Goal: Task Accomplishment & Management: Manage account settings

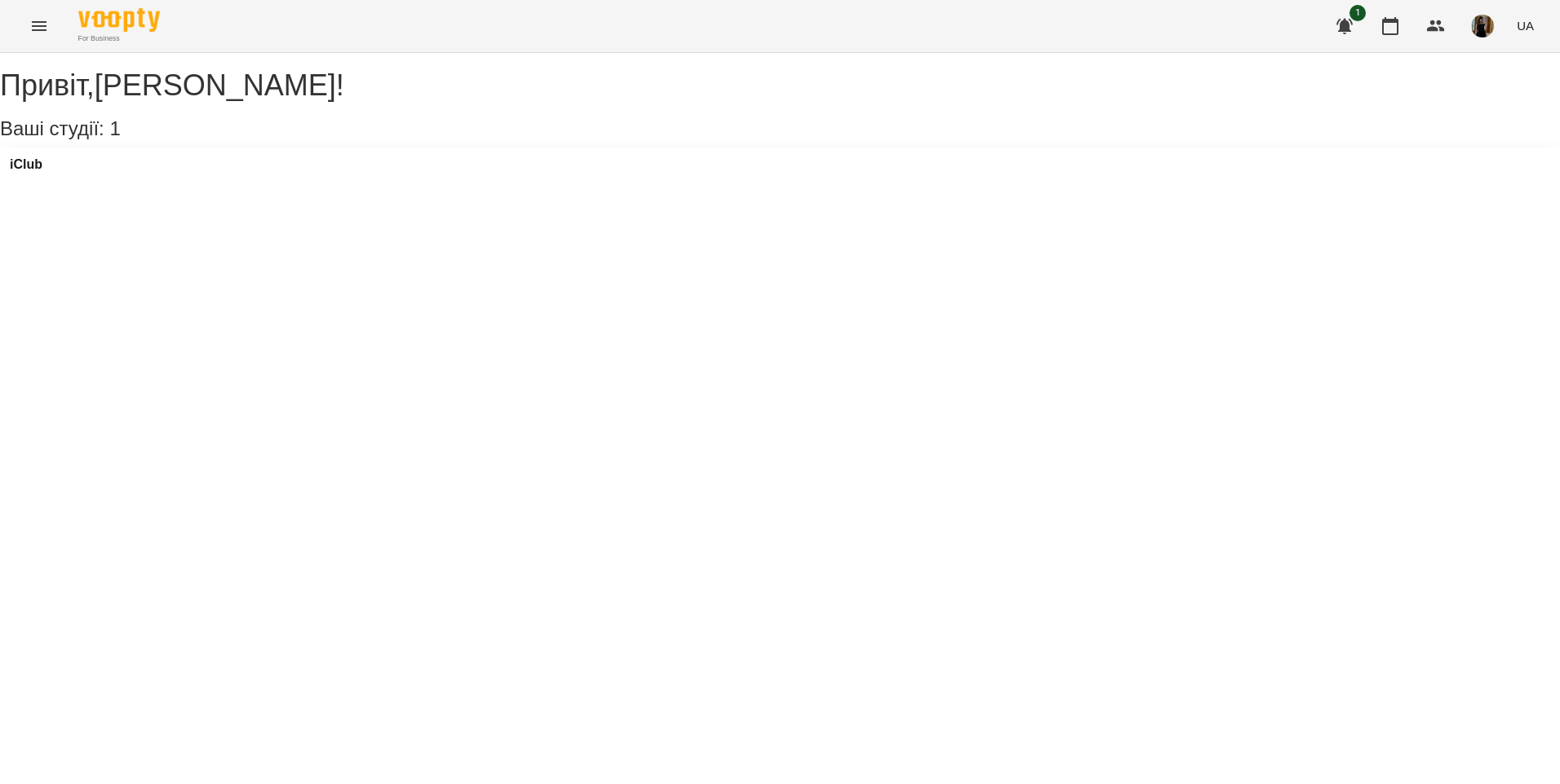
click at [38, 36] on button "Menu" at bounding box center [39, 26] width 39 height 39
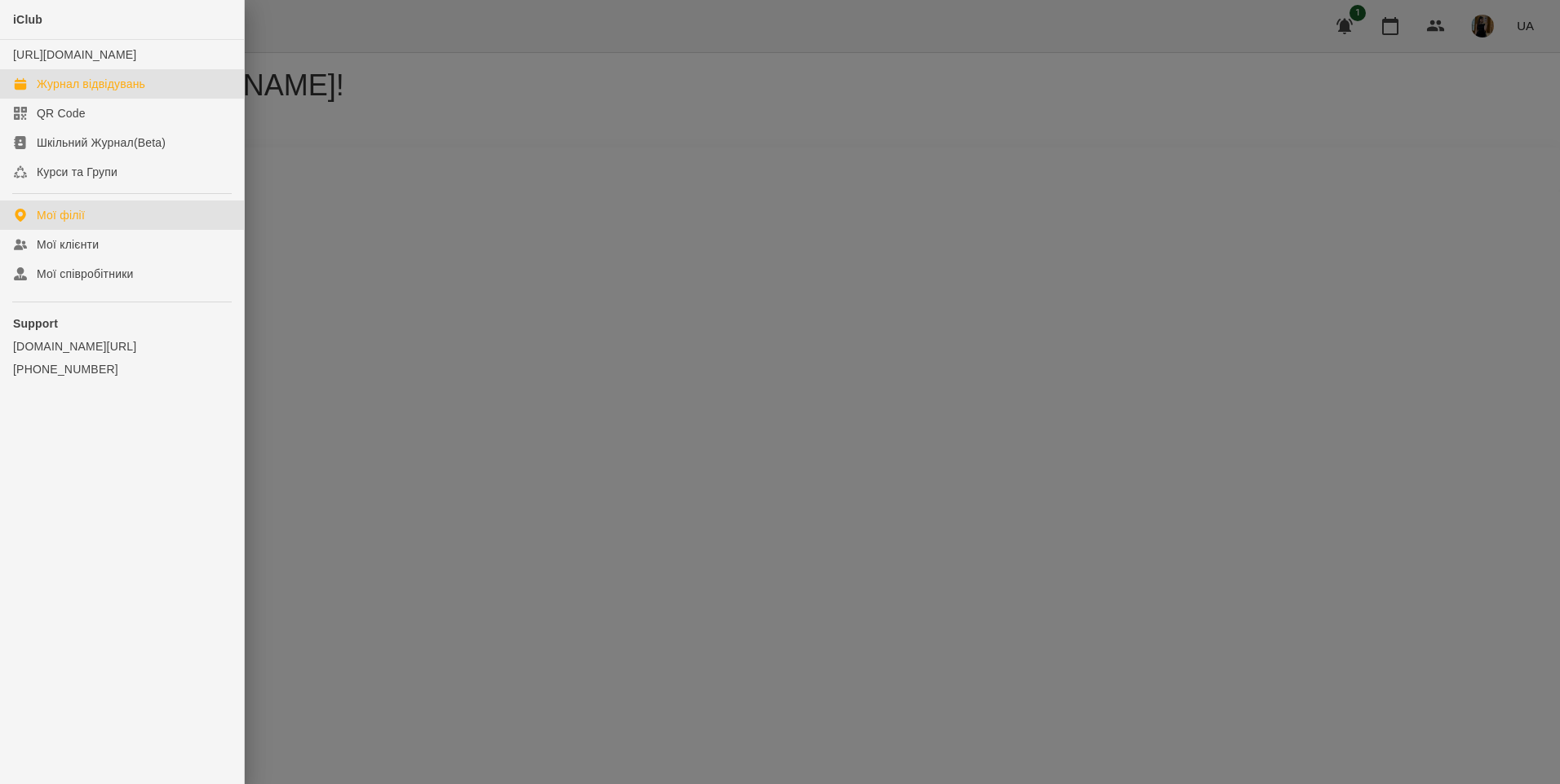
click at [86, 92] on div "Журнал відвідувань" at bounding box center [90, 84] width 108 height 16
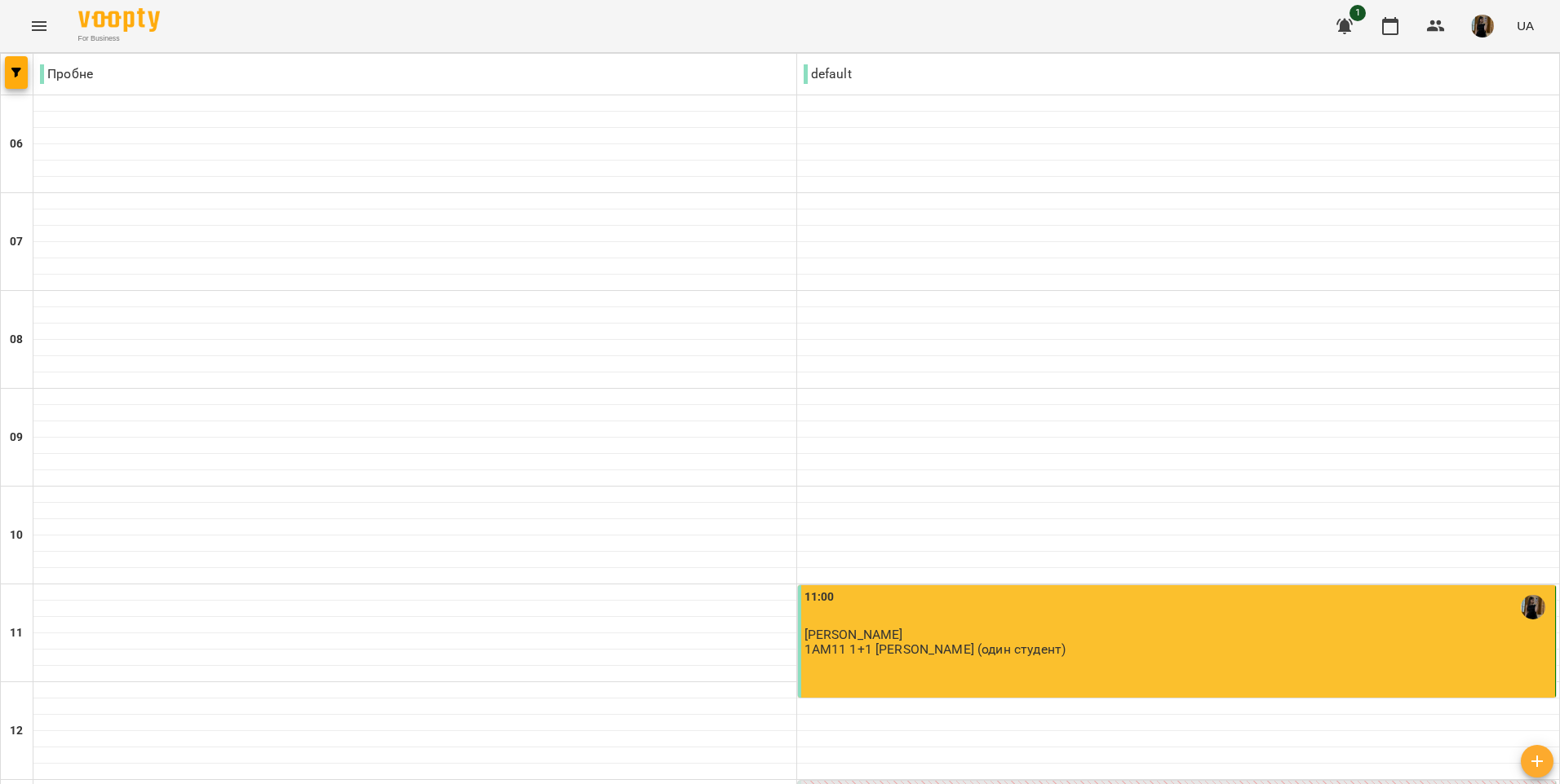
scroll to position [1083, 0]
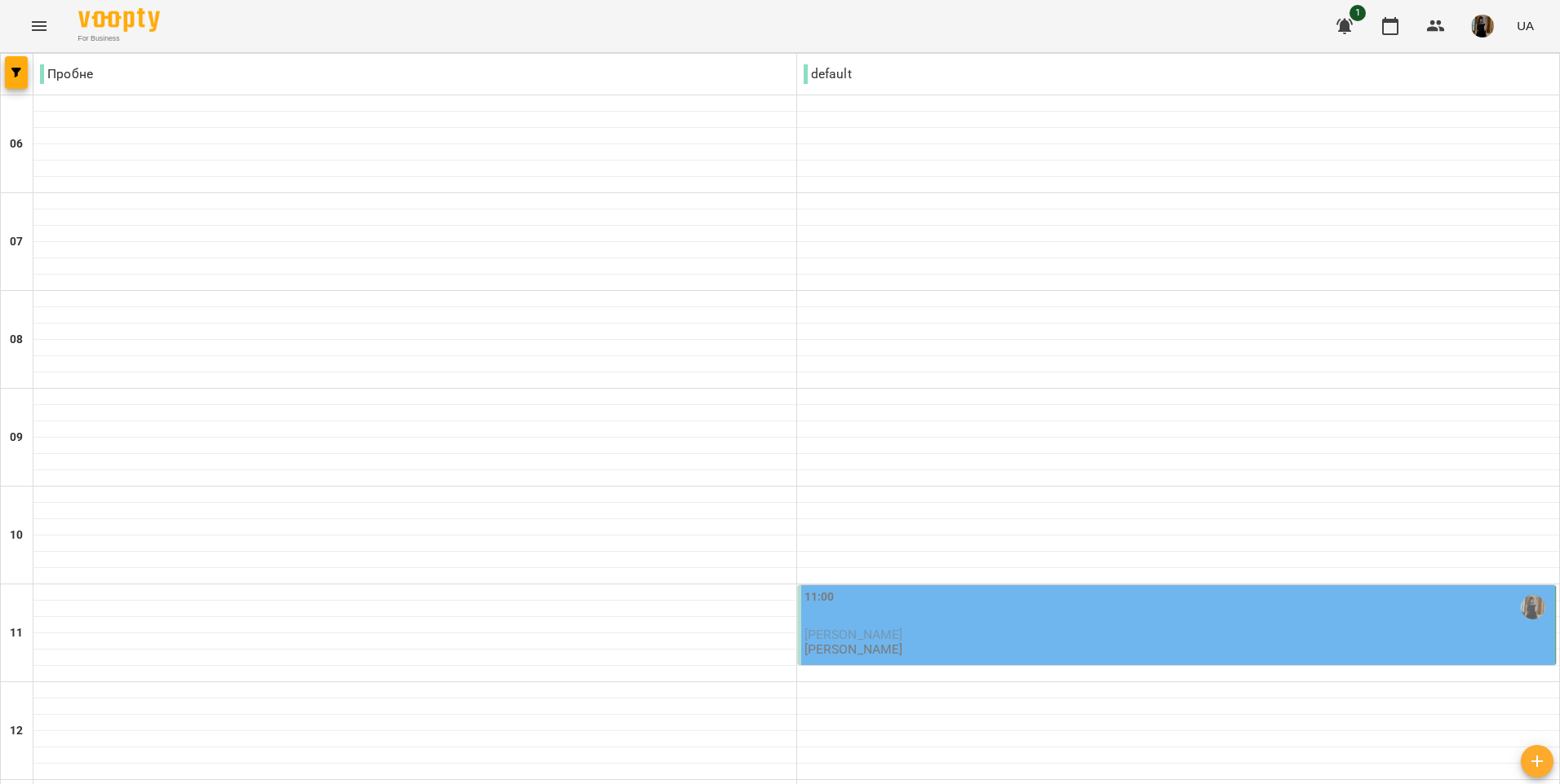
scroll to position [244, 0]
click at [1078, 628] on p "[PERSON_NAME]" at bounding box center [1177, 635] width 748 height 14
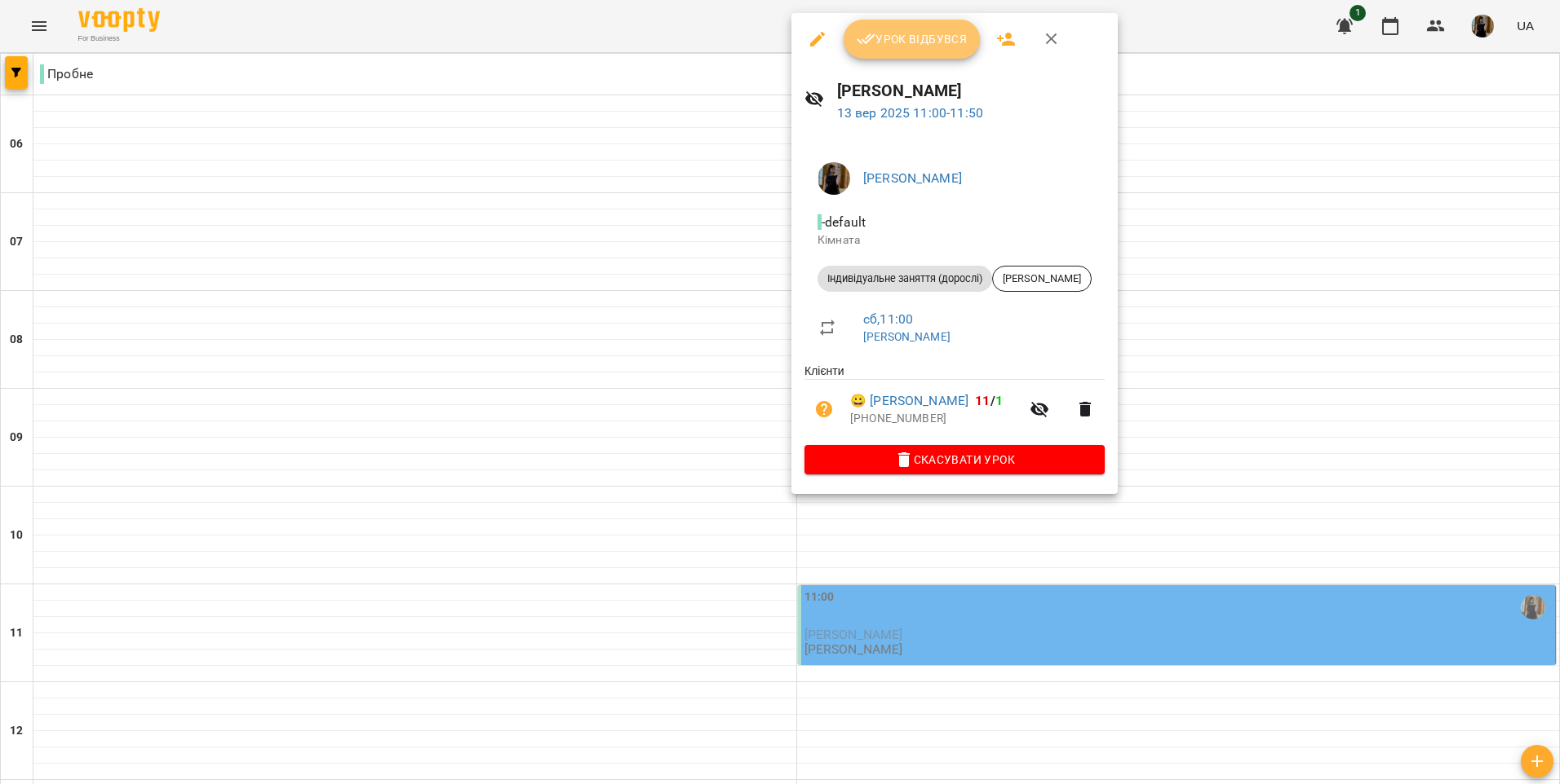
click at [868, 51] on button "Урок відбувся" at bounding box center [912, 39] width 137 height 39
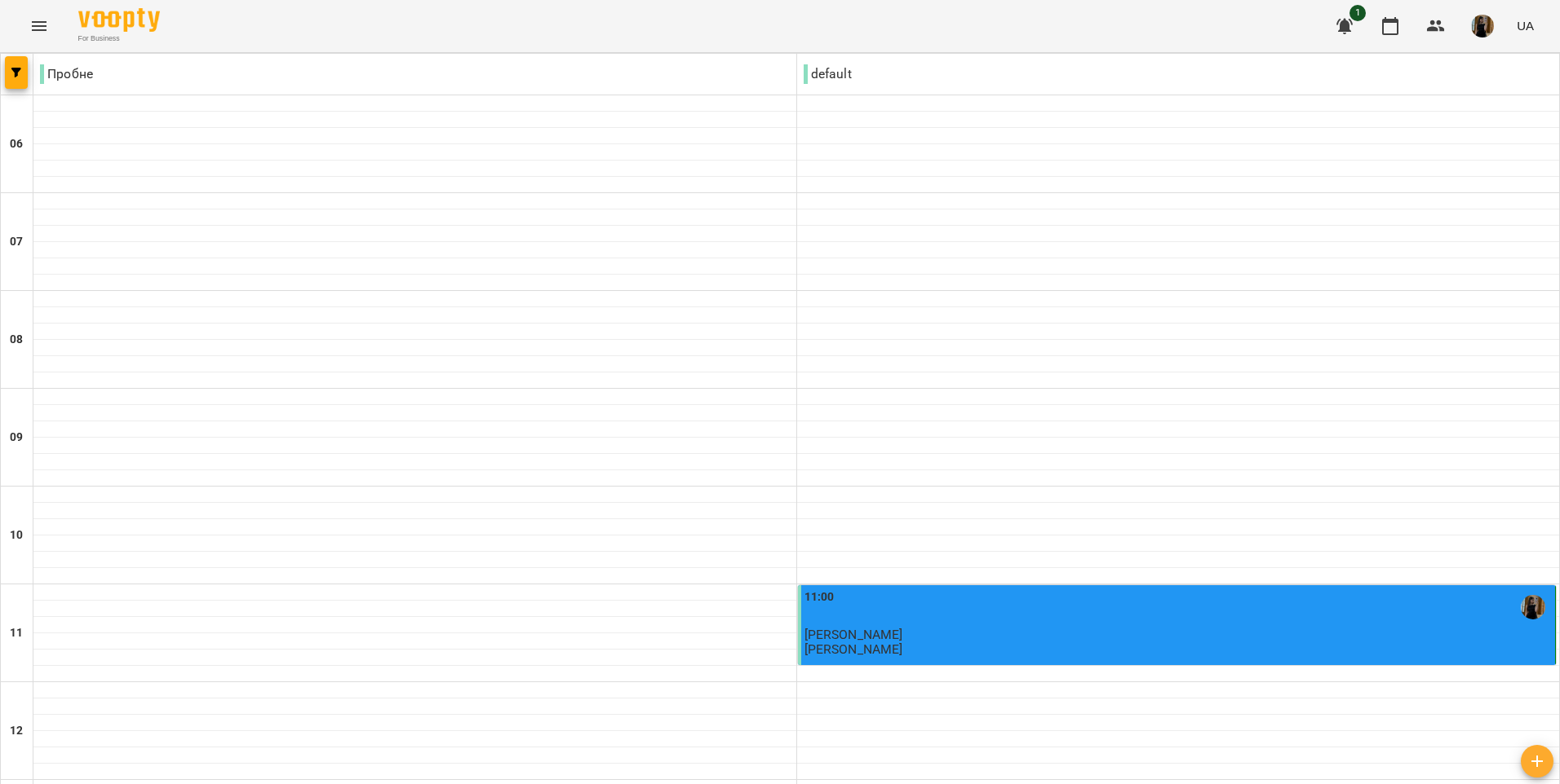
scroll to position [734, 0]
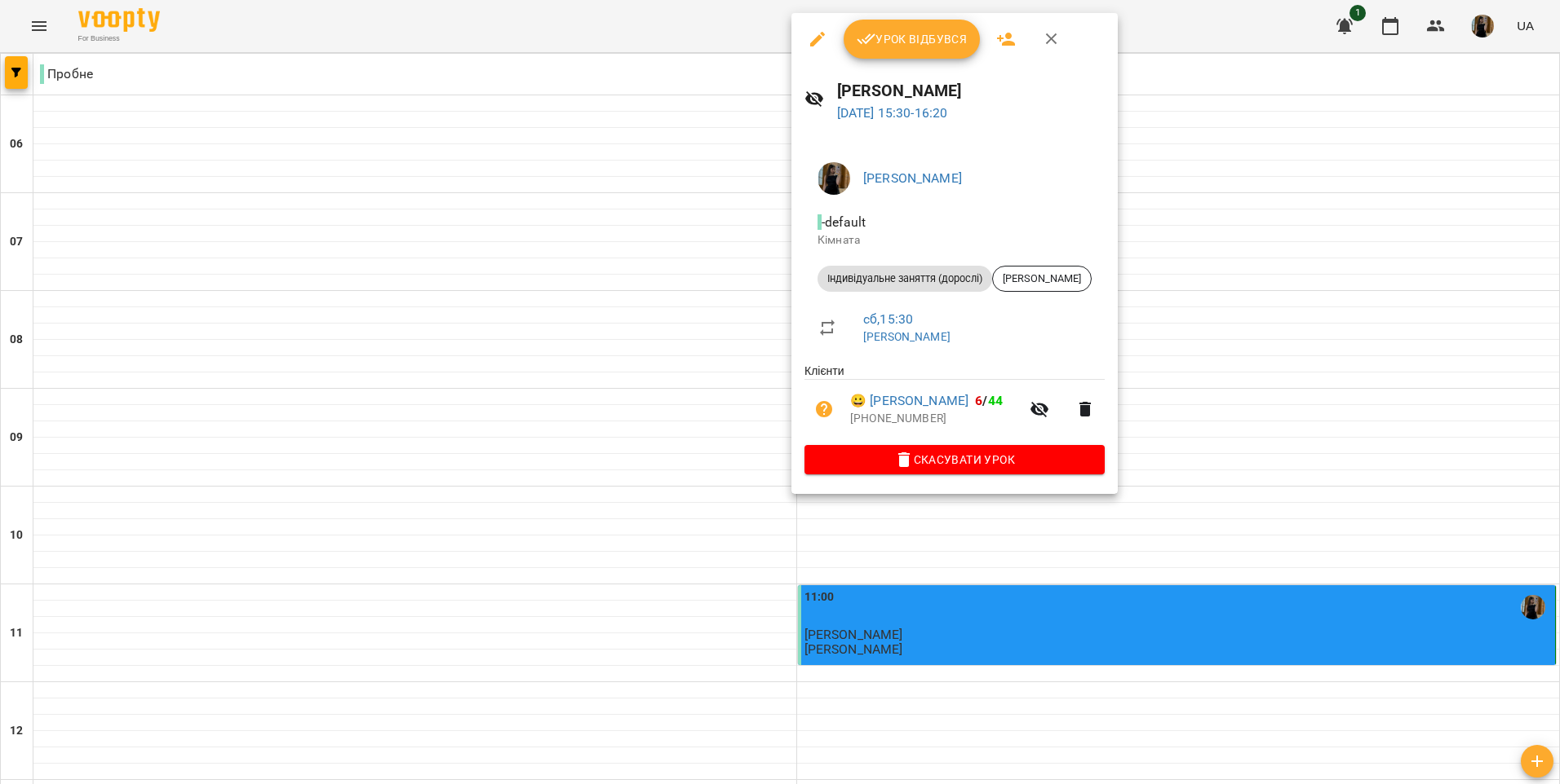
click at [881, 34] on span "Урок відбувся" at bounding box center [912, 39] width 111 height 20
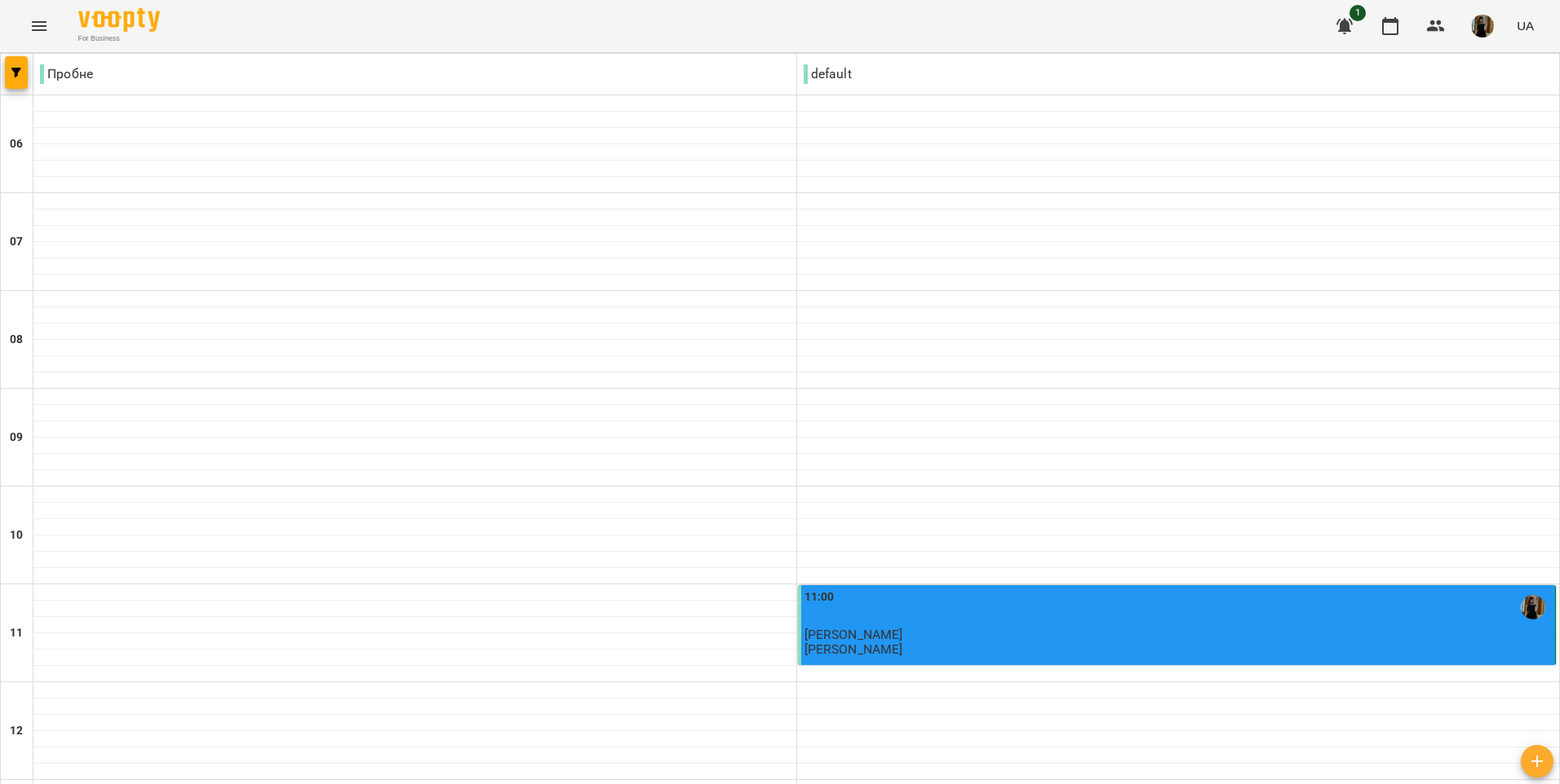
scroll to position [408, 0]
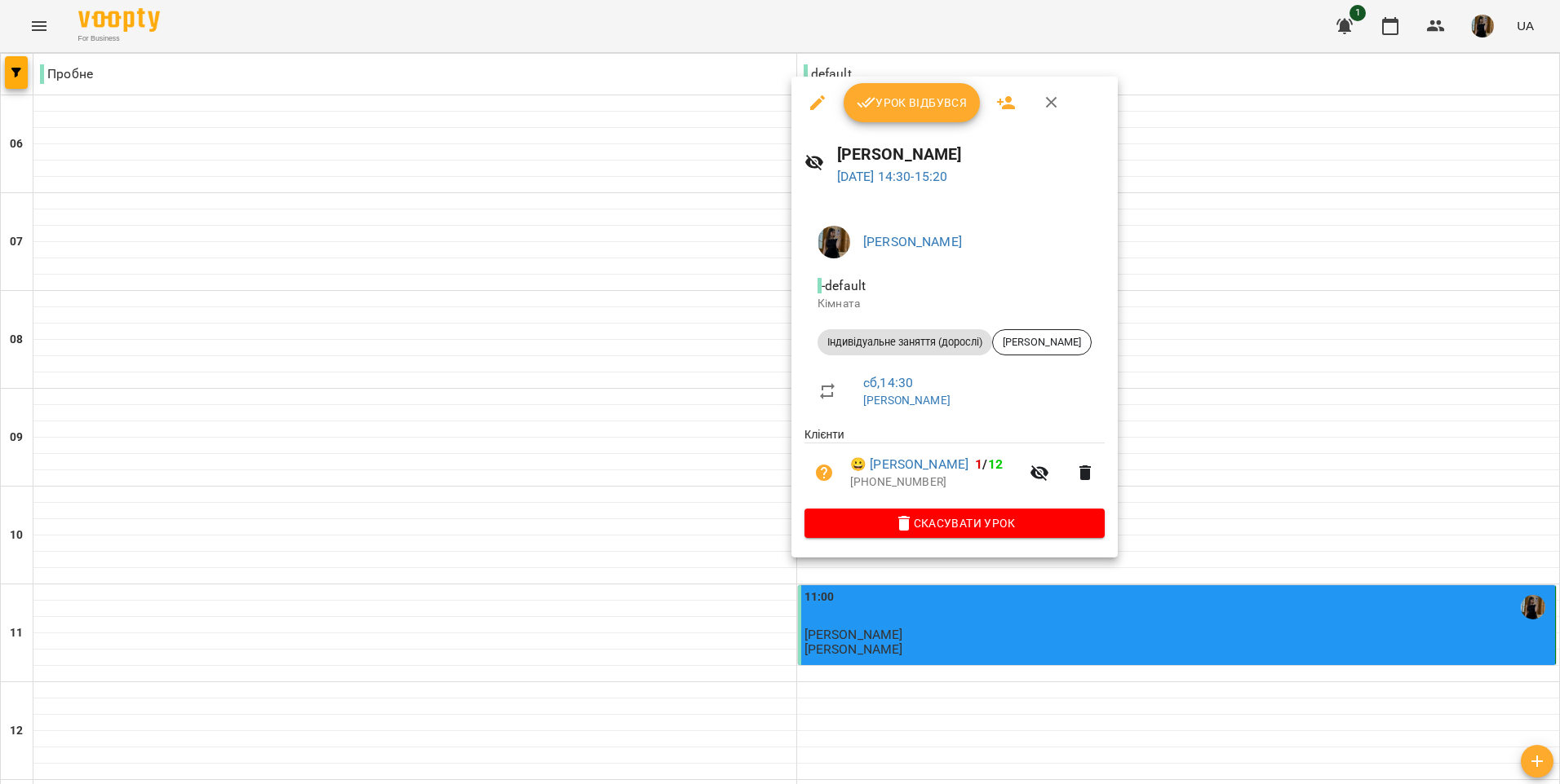
click at [895, 95] on span "Урок відбувся" at bounding box center [912, 102] width 111 height 20
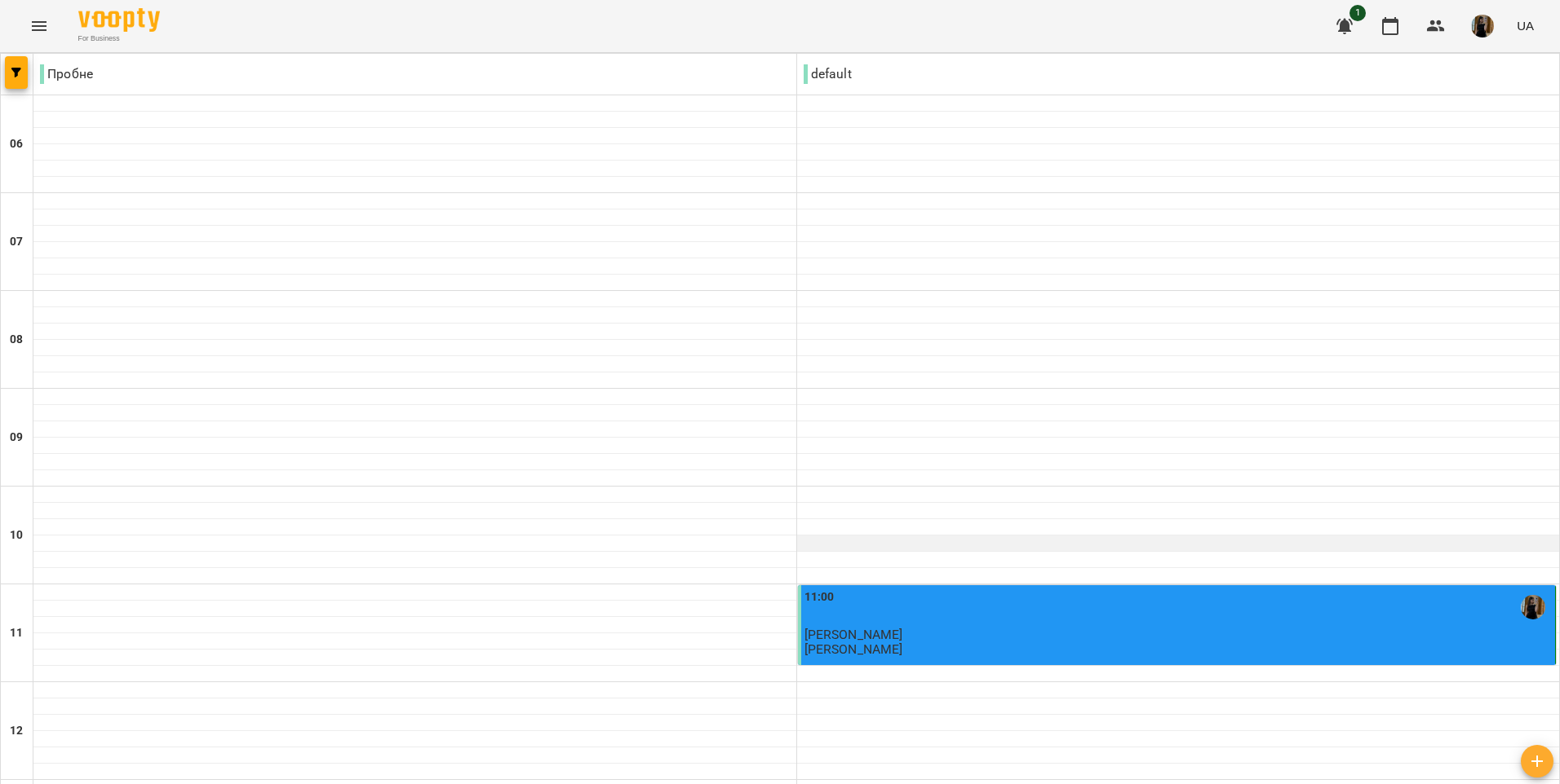
scroll to position [815, 0]
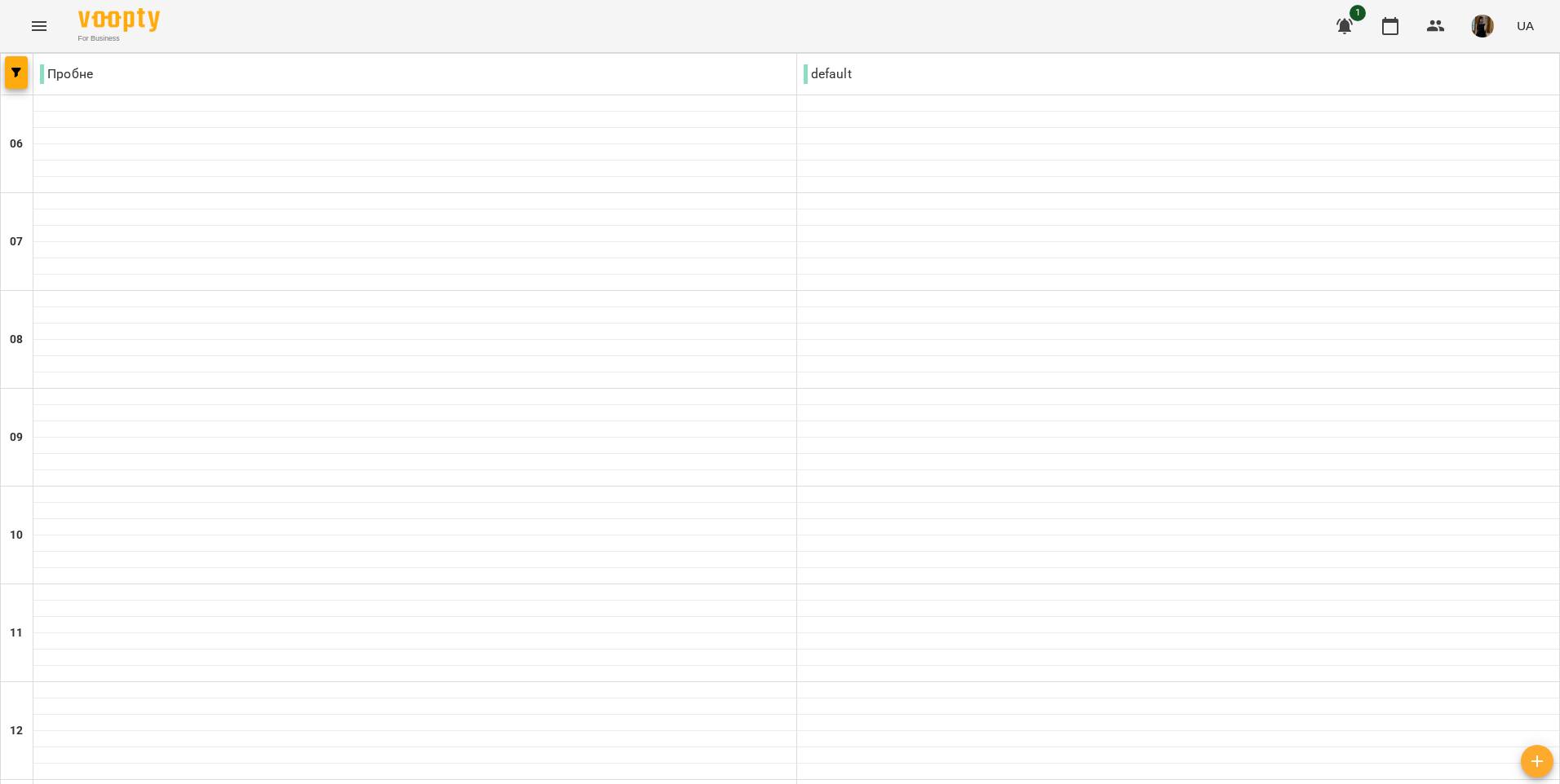
scroll to position [408, 0]
